Goal: Information Seeking & Learning: Learn about a topic

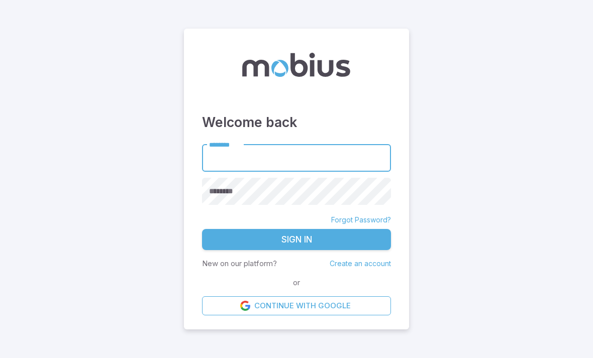
click at [361, 172] on input "********" at bounding box center [296, 158] width 189 height 28
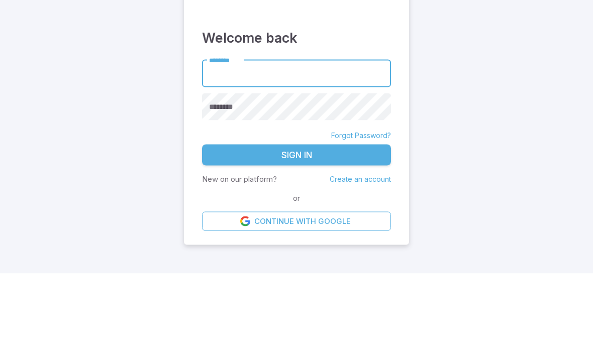
type input "******"
click at [297, 229] on button "Sign In" at bounding box center [296, 239] width 189 height 21
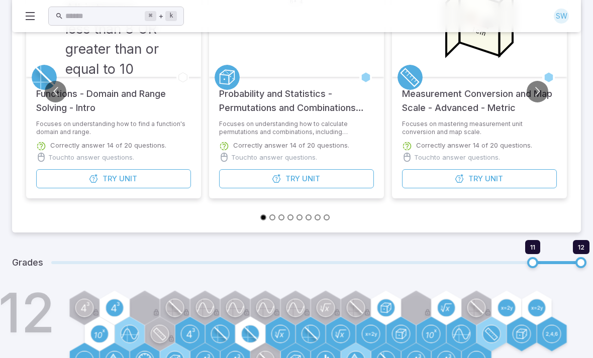
scroll to position [250, 0]
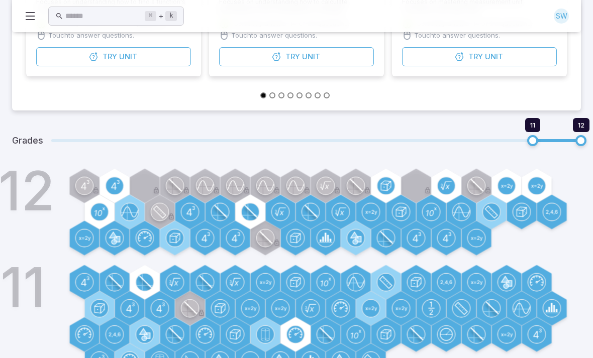
click at [375, 312] on circle at bounding box center [370, 308] width 17 height 17
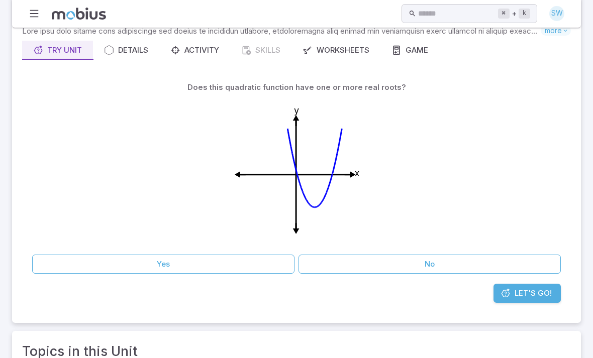
scroll to position [60, 0]
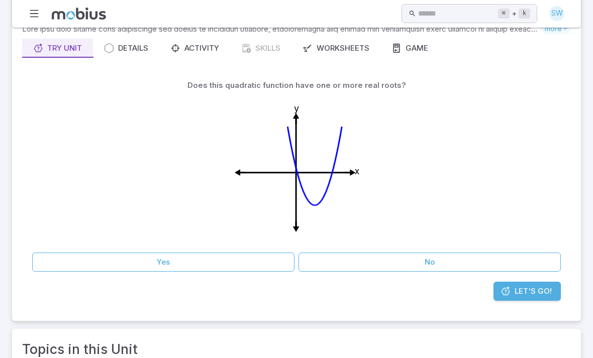
click at [179, 256] on button "Yes" at bounding box center [163, 262] width 262 height 19
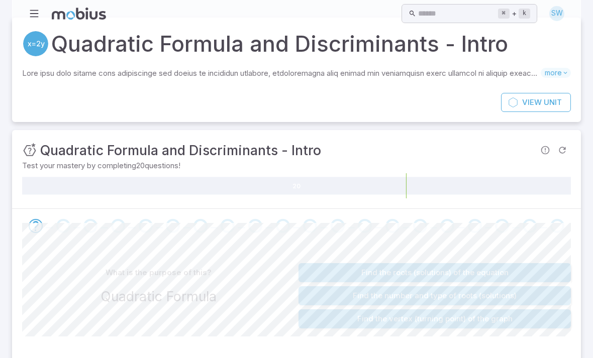
scroll to position [35, 0]
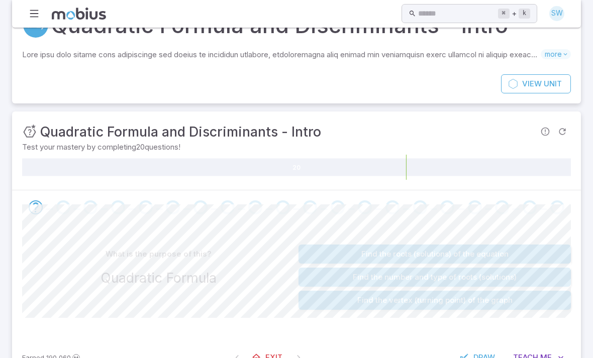
click at [537, 253] on button "Find the roots (solutions) of the equation" at bounding box center [435, 254] width 272 height 19
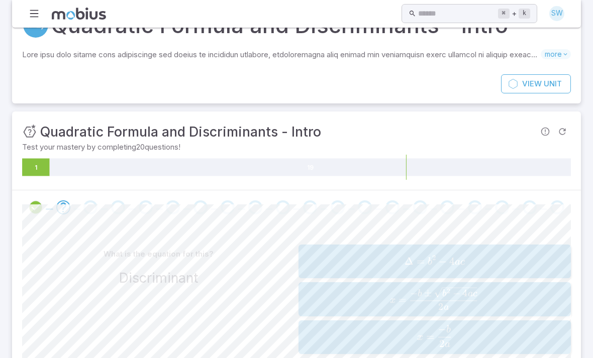
click at [504, 260] on span "Δ = b 2 − 4 a c" at bounding box center [435, 262] width 266 height 14
click at [428, 337] on span "=" at bounding box center [430, 337] width 8 height 13
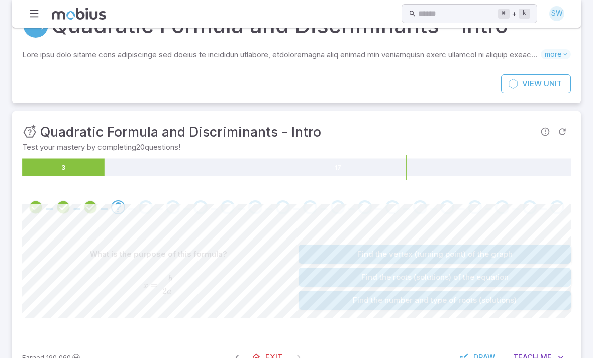
click at [528, 256] on button "Find the vertex (turning point) of the graph" at bounding box center [435, 254] width 272 height 19
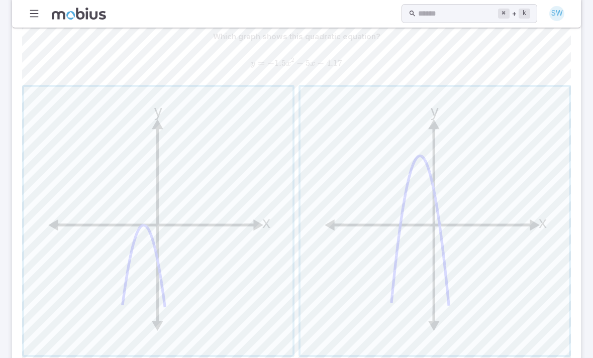
scroll to position [251, 0]
click at [373, 309] on span "button" at bounding box center [435, 222] width 268 height 268
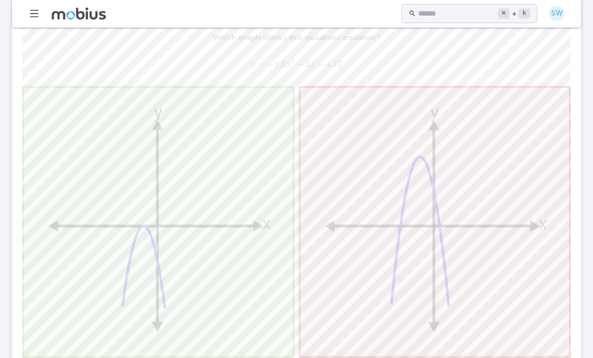
scroll to position [55, 0]
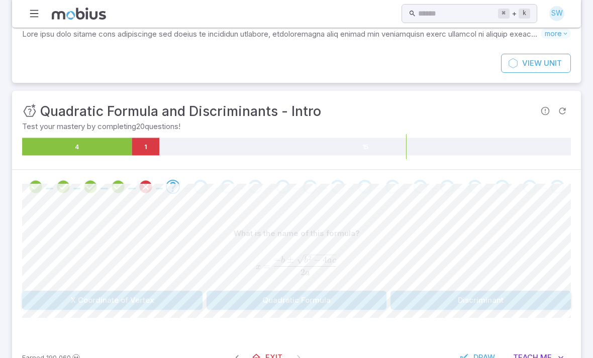
click at [252, 296] on button "Quadratic Formula" at bounding box center [297, 300] width 180 height 19
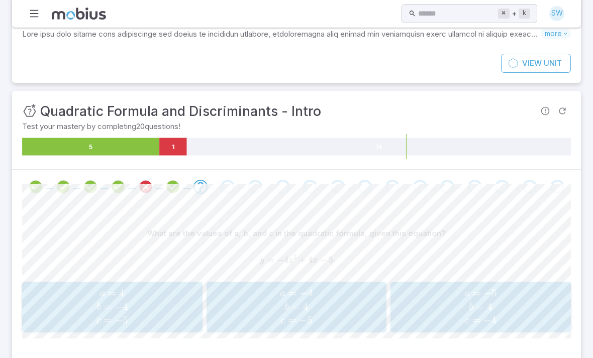
click at [237, 310] on span "a = − 4 b = 4 c = − 5" at bounding box center [297, 307] width 174 height 41
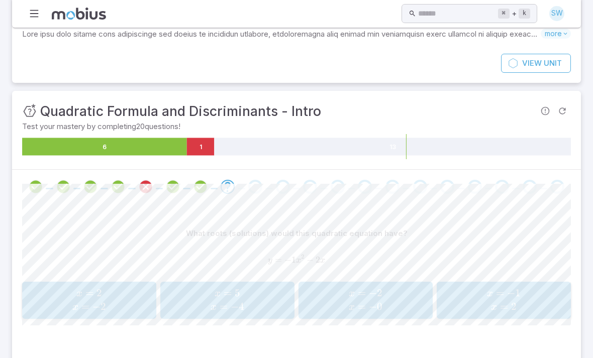
click at [345, 340] on div "What roots (solutions) would this quadratic equation have? y = − 1 x 2 − 2 x y=…" at bounding box center [296, 275] width 549 height 143
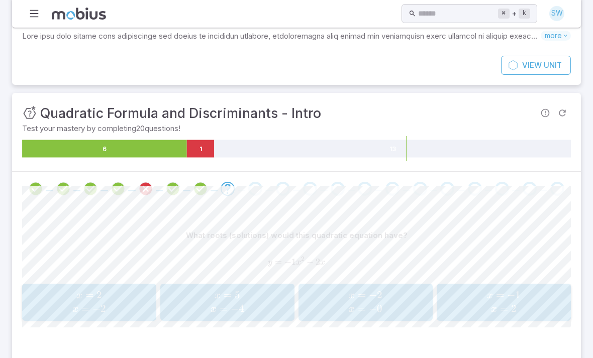
scroll to position [53, 0]
click at [355, 295] on span "x =" at bounding box center [359, 296] width 20 height 14
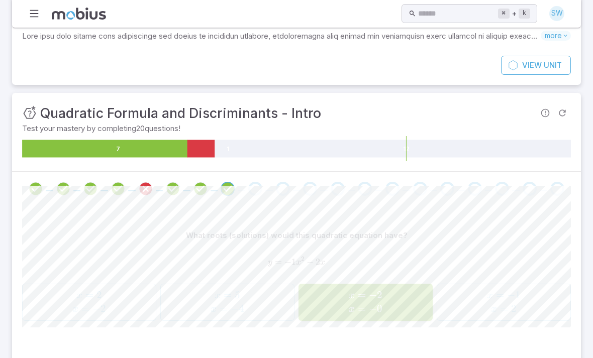
scroll to position [46, 0]
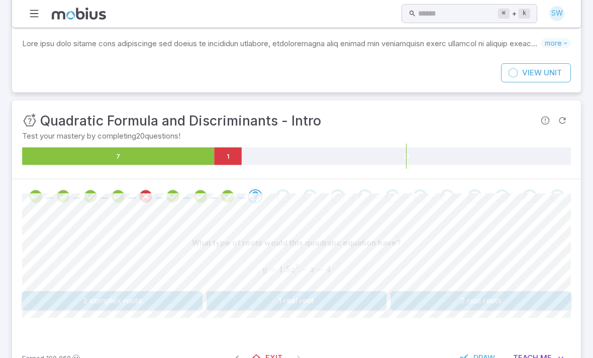
click at [516, 299] on button "2 real roots" at bounding box center [481, 300] width 180 height 19
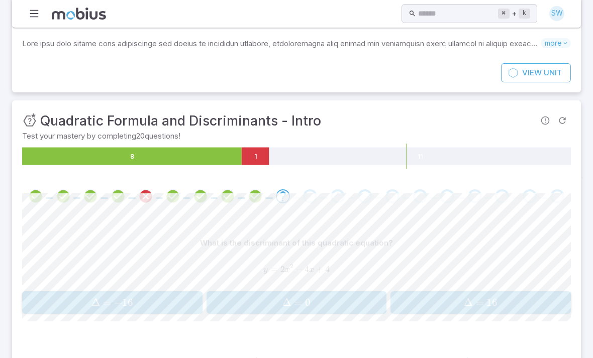
click at [155, 305] on span "Δ = − 16" at bounding box center [112, 303] width 174 height 13
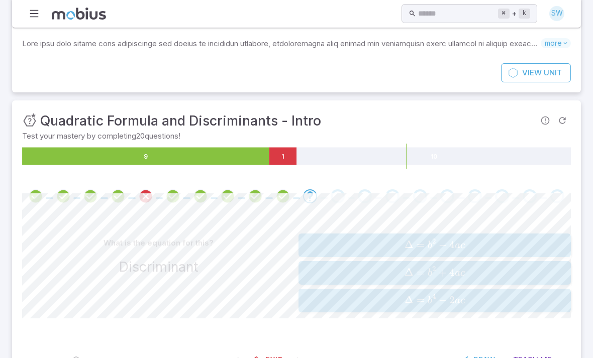
click at [512, 243] on span "Δ = b 2 − 4 a c" at bounding box center [435, 246] width 266 height 14
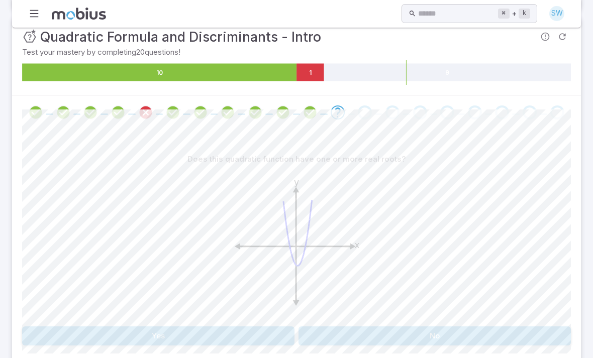
scroll to position [132, 0]
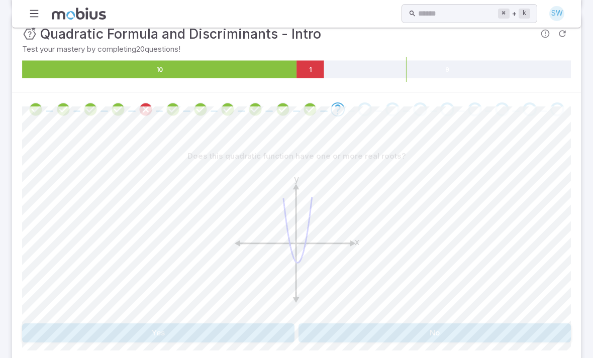
click at [247, 335] on button "Yes" at bounding box center [158, 333] width 272 height 19
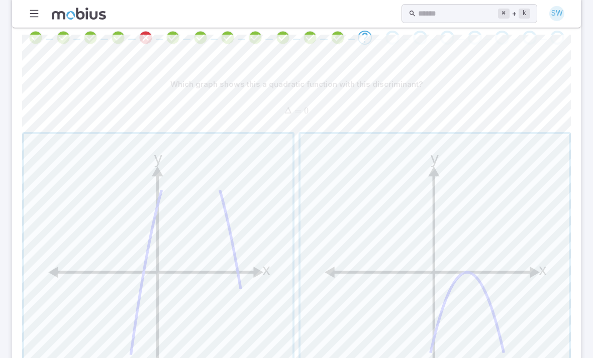
scroll to position [205, 0]
click at [504, 315] on span "button" at bounding box center [435, 268] width 268 height 268
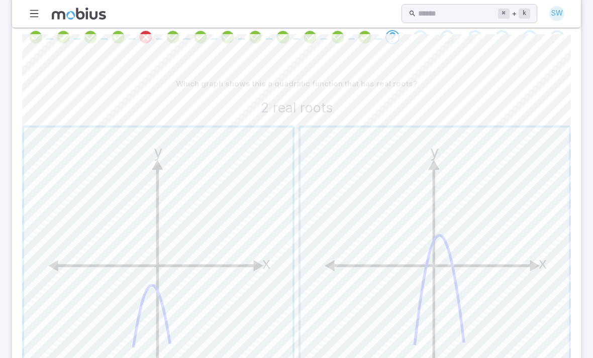
click at [487, 306] on span "button" at bounding box center [435, 262] width 268 height 268
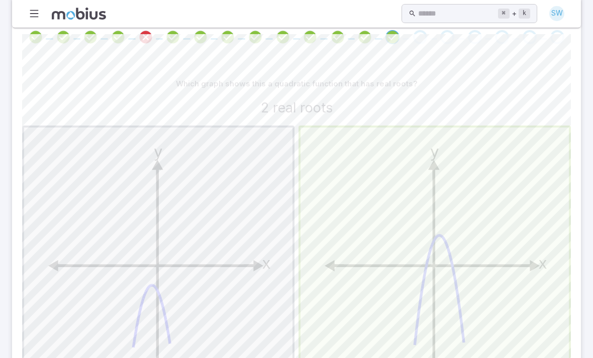
scroll to position [43, 0]
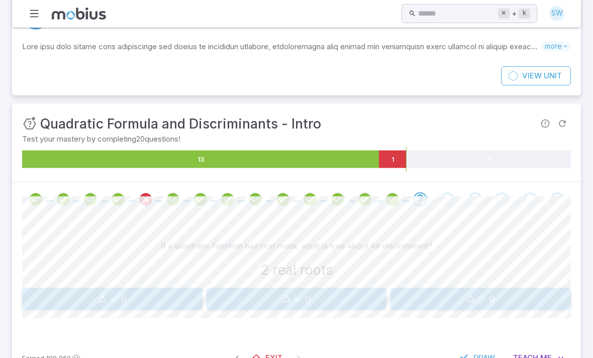
click at [502, 289] on button "Δ > 0 \Delta > 0 Δ > 0" at bounding box center [481, 299] width 180 height 23
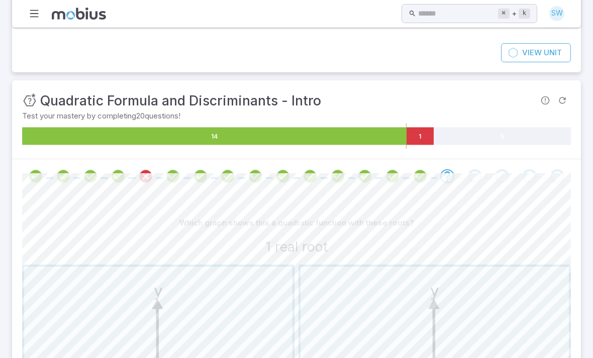
scroll to position [161, 0]
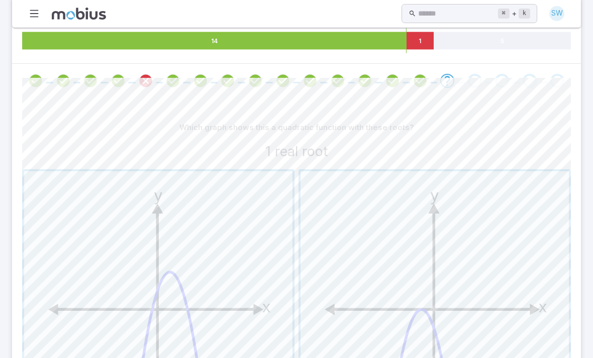
click at [504, 265] on span "button" at bounding box center [435, 305] width 268 height 268
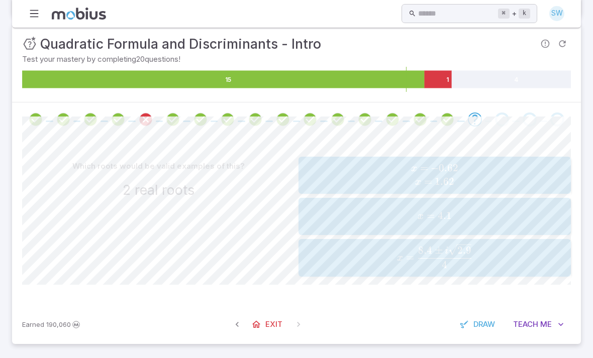
scroll to position [85, 0]
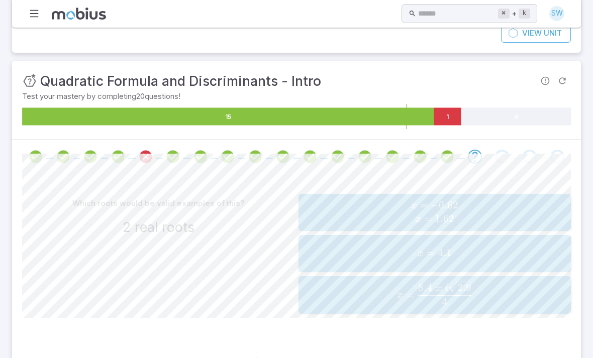
click at [517, 213] on span "x = − 0.62 x = 1.62" at bounding box center [435, 212] width 266 height 27
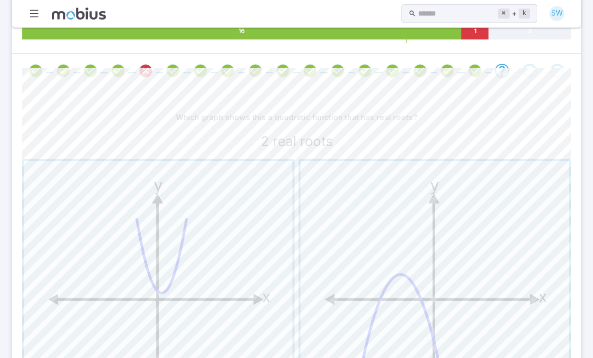
click at [480, 264] on span "button" at bounding box center [435, 296] width 268 height 268
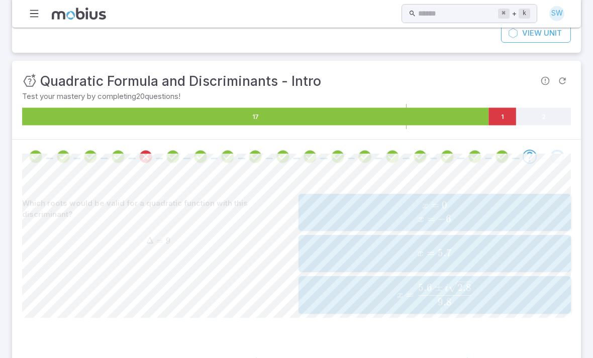
click at [538, 211] on span "x = 0 x = − 6" at bounding box center [435, 212] width 266 height 27
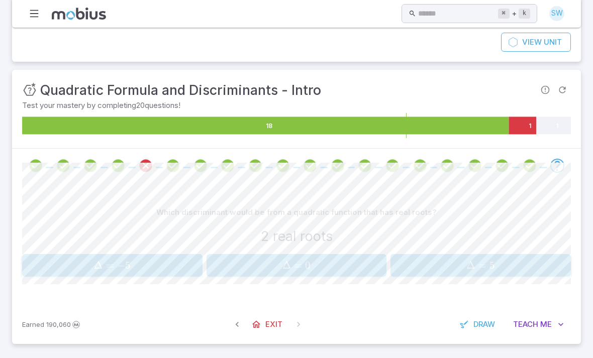
scroll to position [43, 0]
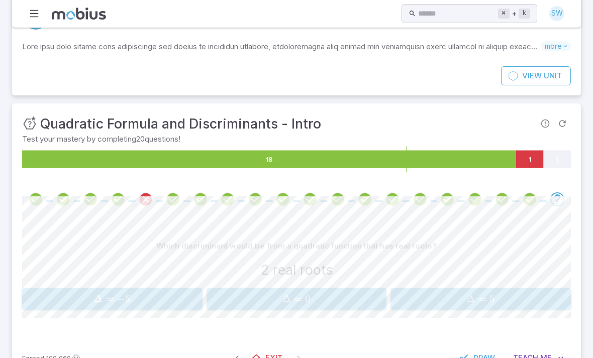
click at [441, 289] on button "Δ = 5 \Delta = 5 Δ = 5" at bounding box center [481, 299] width 180 height 23
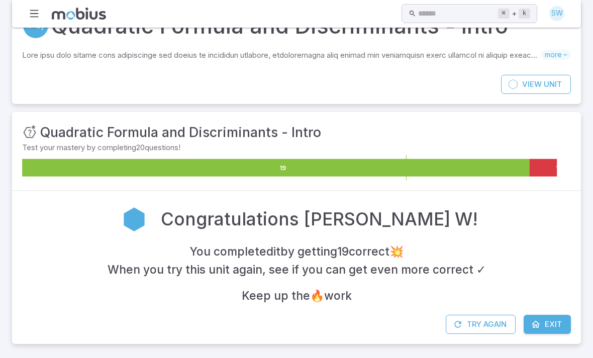
scroll to position [0, 0]
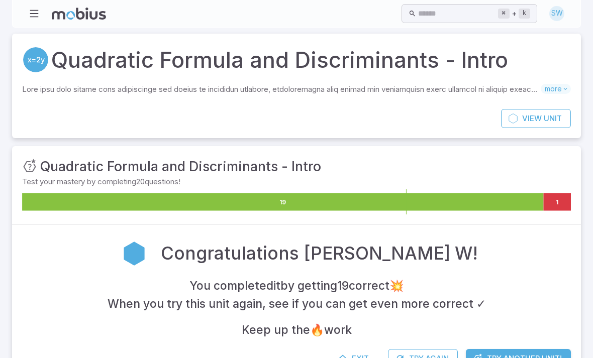
click at [361, 357] on span "Exit" at bounding box center [360, 358] width 17 height 11
